Goal: Transaction & Acquisition: Subscribe to service/newsletter

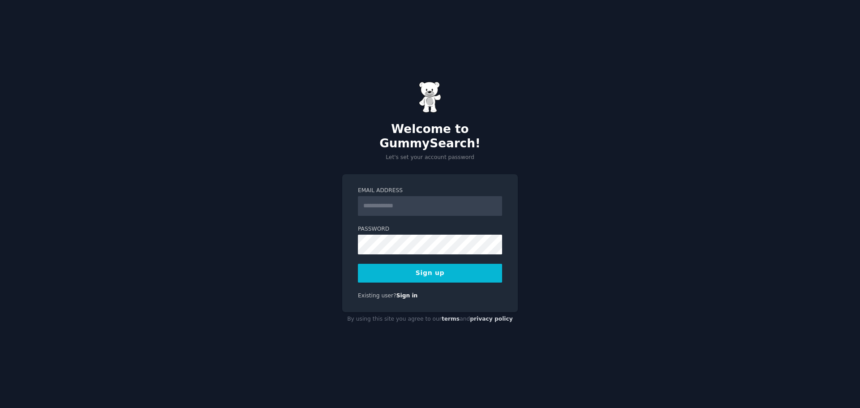
click at [387, 200] on input "Email Address" at bounding box center [430, 206] width 144 height 20
type input "**********"
click at [417, 264] on button "Sign up" at bounding box center [430, 273] width 144 height 19
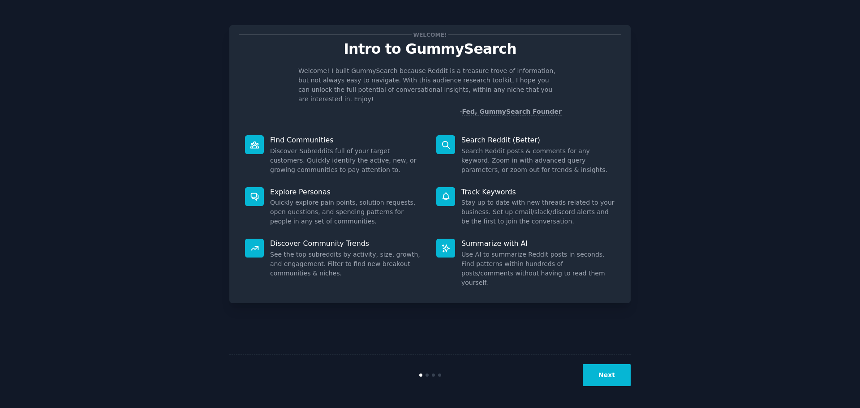
click at [606, 369] on button "Next" at bounding box center [607, 375] width 48 height 22
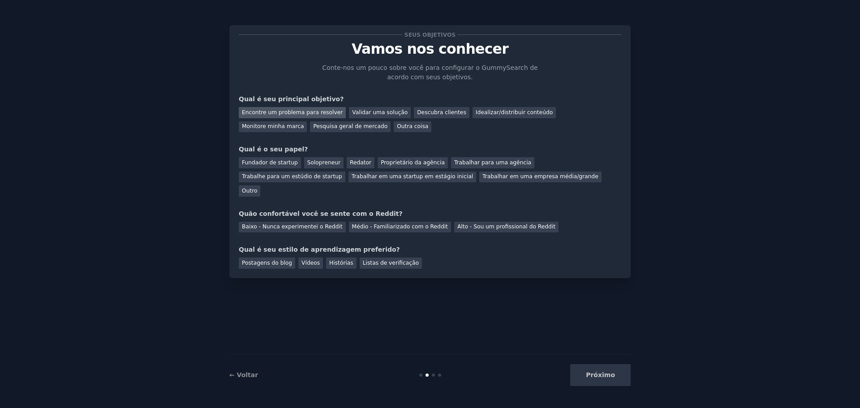
click at [328, 115] on font "Encontre um problema para resolver" at bounding box center [292, 112] width 101 height 6
click at [417, 115] on font "Descubra clientes" at bounding box center [441, 112] width 49 height 6
click at [321, 115] on font "Encontre um problema para resolver" at bounding box center [292, 112] width 101 height 6
click at [279, 165] on font "Fundador de startup" at bounding box center [270, 162] width 56 height 6
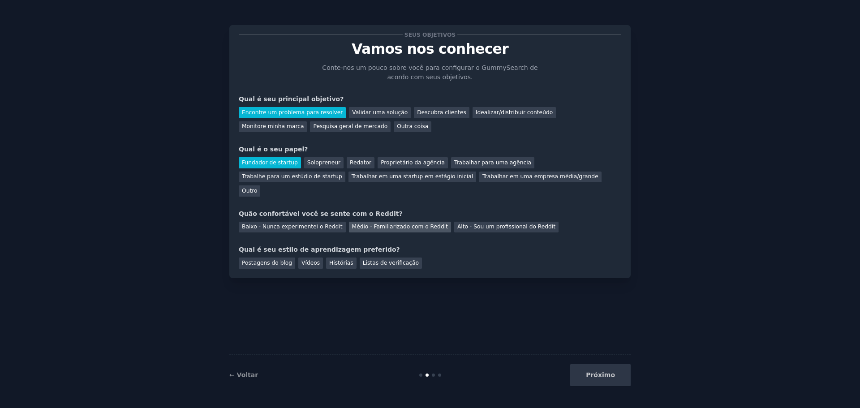
click at [395, 223] on font "Médio - Familiarizado com o Reddit" at bounding box center [400, 226] width 96 height 6
click at [305, 257] on div "Vídeos" at bounding box center [310, 262] width 25 height 11
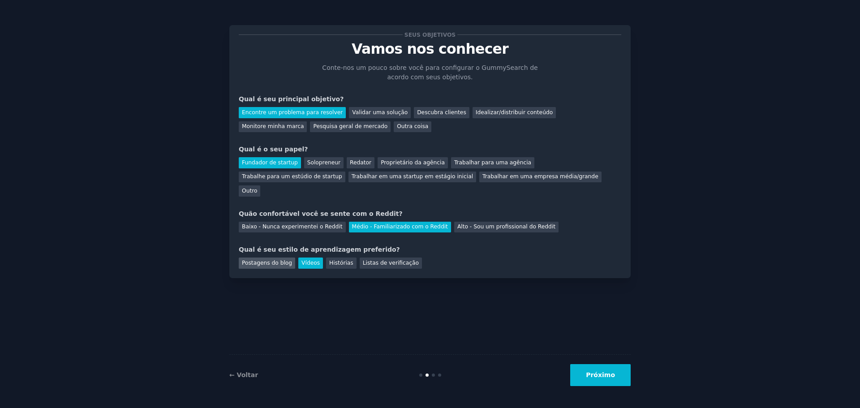
click at [283, 260] on font "Postagens do blog" at bounding box center [267, 263] width 50 height 6
click at [304, 260] on font "Vídeos" at bounding box center [310, 263] width 18 height 6
click at [624, 377] on button "Próximo" at bounding box center [600, 375] width 60 height 22
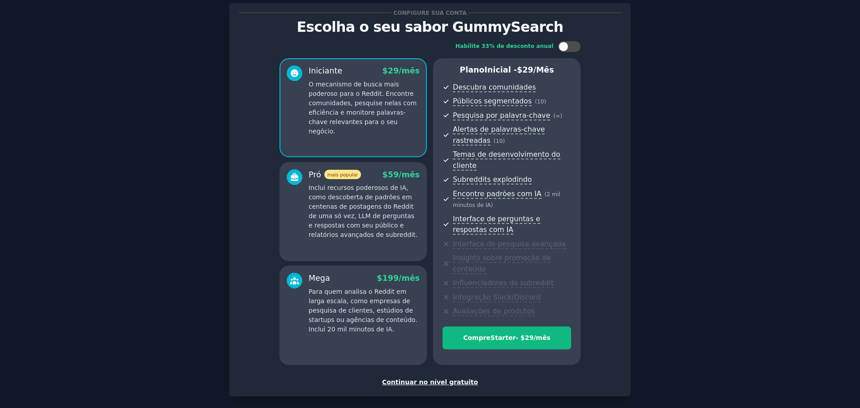
scroll to position [53, 0]
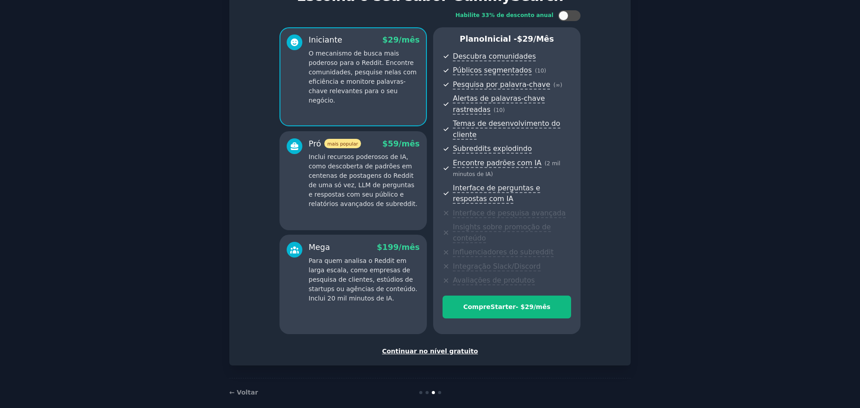
click at [438, 347] on font "Continuar no nível gratuito" at bounding box center [430, 350] width 96 height 7
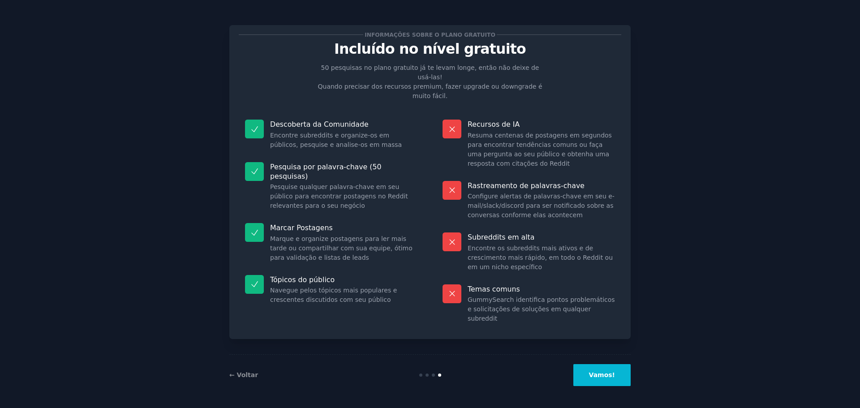
click at [618, 374] on button "Vamos!" at bounding box center [601, 375] width 57 height 22
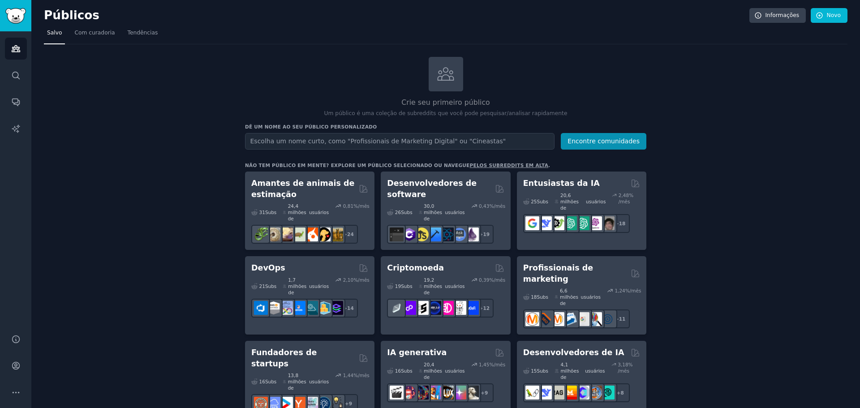
click at [20, 51] on icon "Barra lateral" at bounding box center [16, 49] width 8 height 6
click at [8, 369] on link "Conta" at bounding box center [16, 366] width 22 height 22
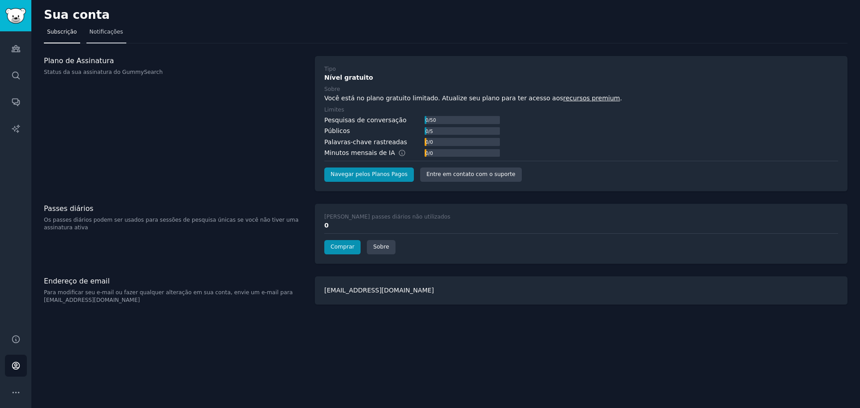
click at [90, 37] on link "Notificações" at bounding box center [106, 34] width 40 height 18
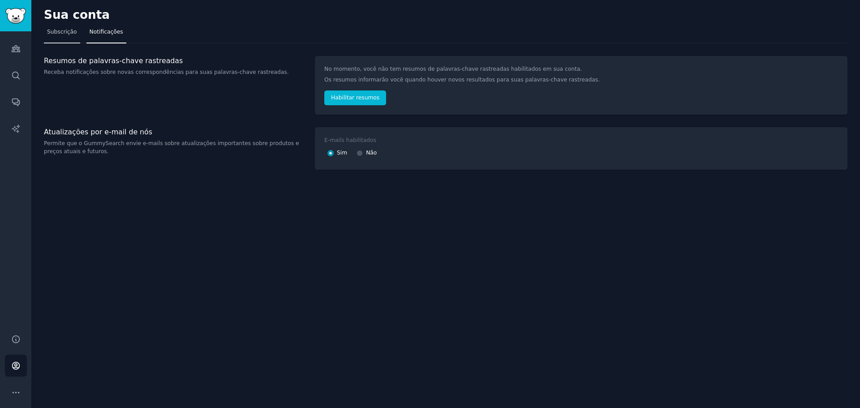
click at [66, 36] on span "Subscrição" at bounding box center [62, 32] width 30 height 8
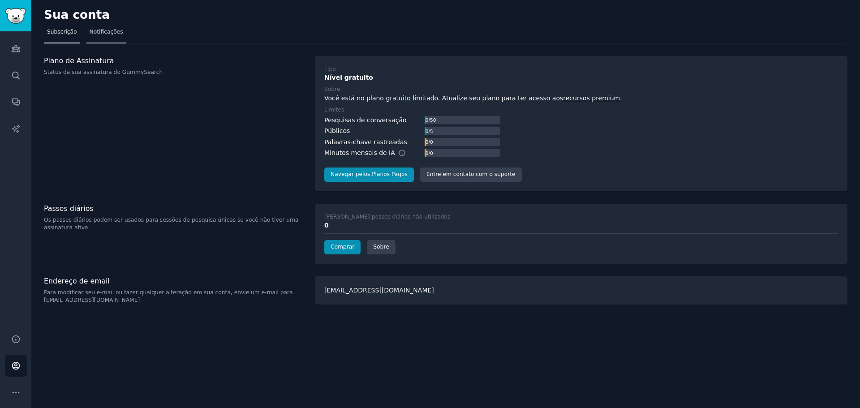
click at [98, 36] on link "Notificações" at bounding box center [106, 34] width 40 height 18
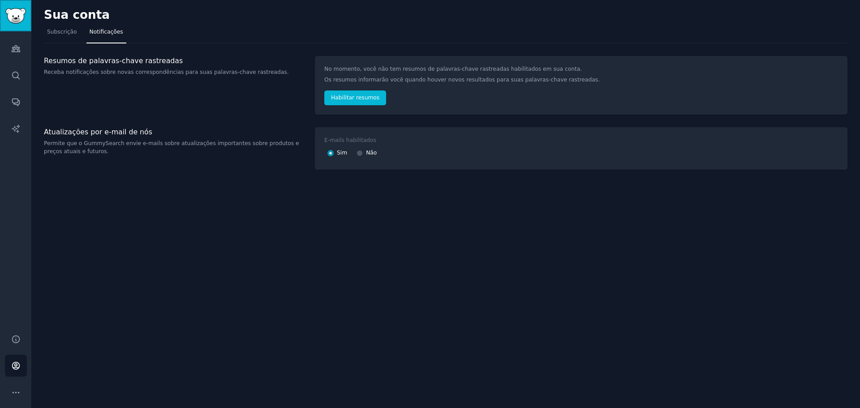
click at [20, 26] on link "Barra lateral" at bounding box center [15, 15] width 31 height 31
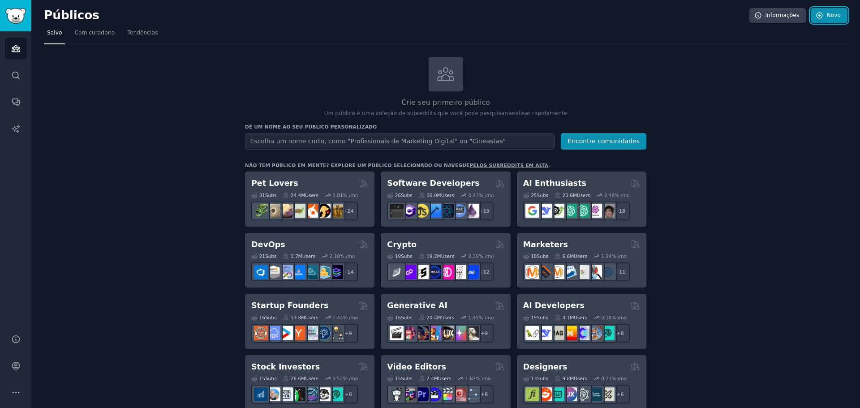
click at [818, 20] on link "Novo" at bounding box center [828, 15] width 37 height 15
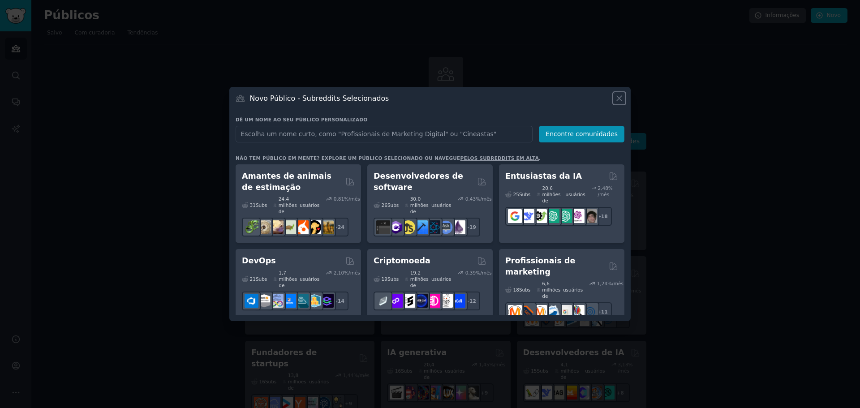
click at [617, 101] on icon at bounding box center [618, 98] width 9 height 9
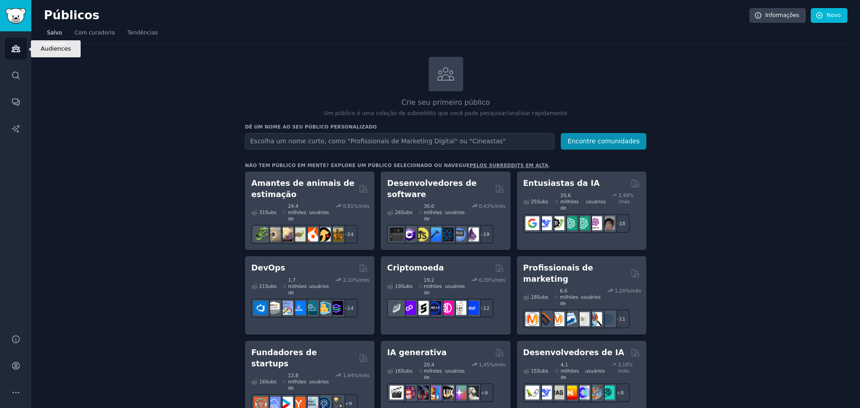
click at [13, 54] on link "Públicos" at bounding box center [16, 49] width 22 height 22
click at [89, 35] on font "Com curadoria" at bounding box center [94, 33] width 40 height 6
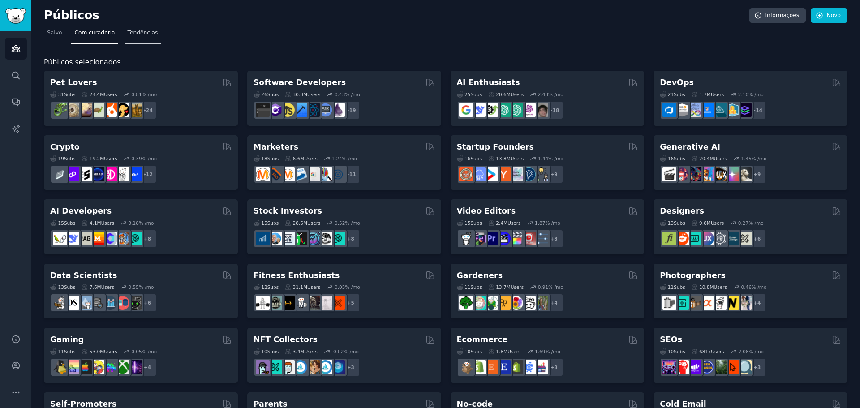
click at [128, 33] on font "Tendências" at bounding box center [143, 33] width 30 height 6
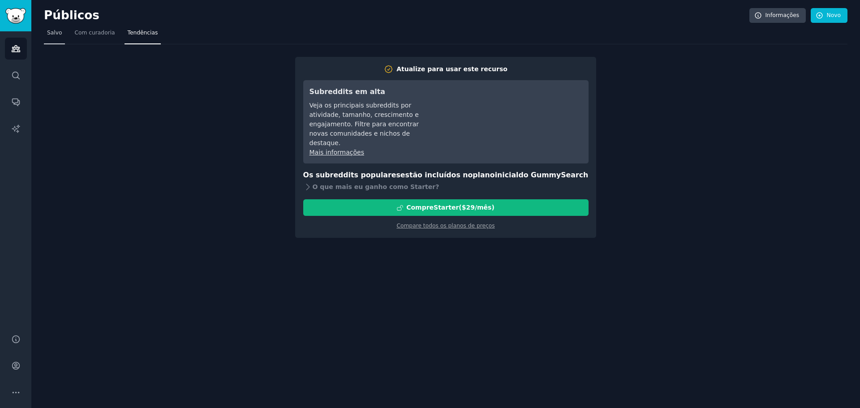
click at [53, 39] on link "Salvo" at bounding box center [54, 35] width 21 height 18
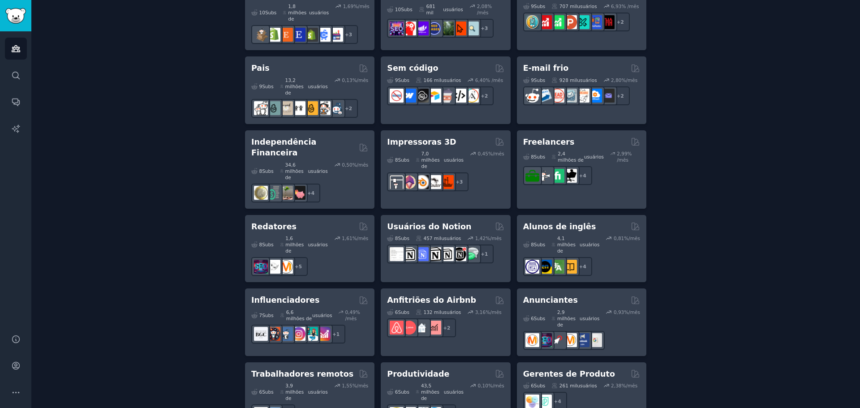
scroll to position [670, 0]
